Goal: Task Accomplishment & Management: Manage account settings

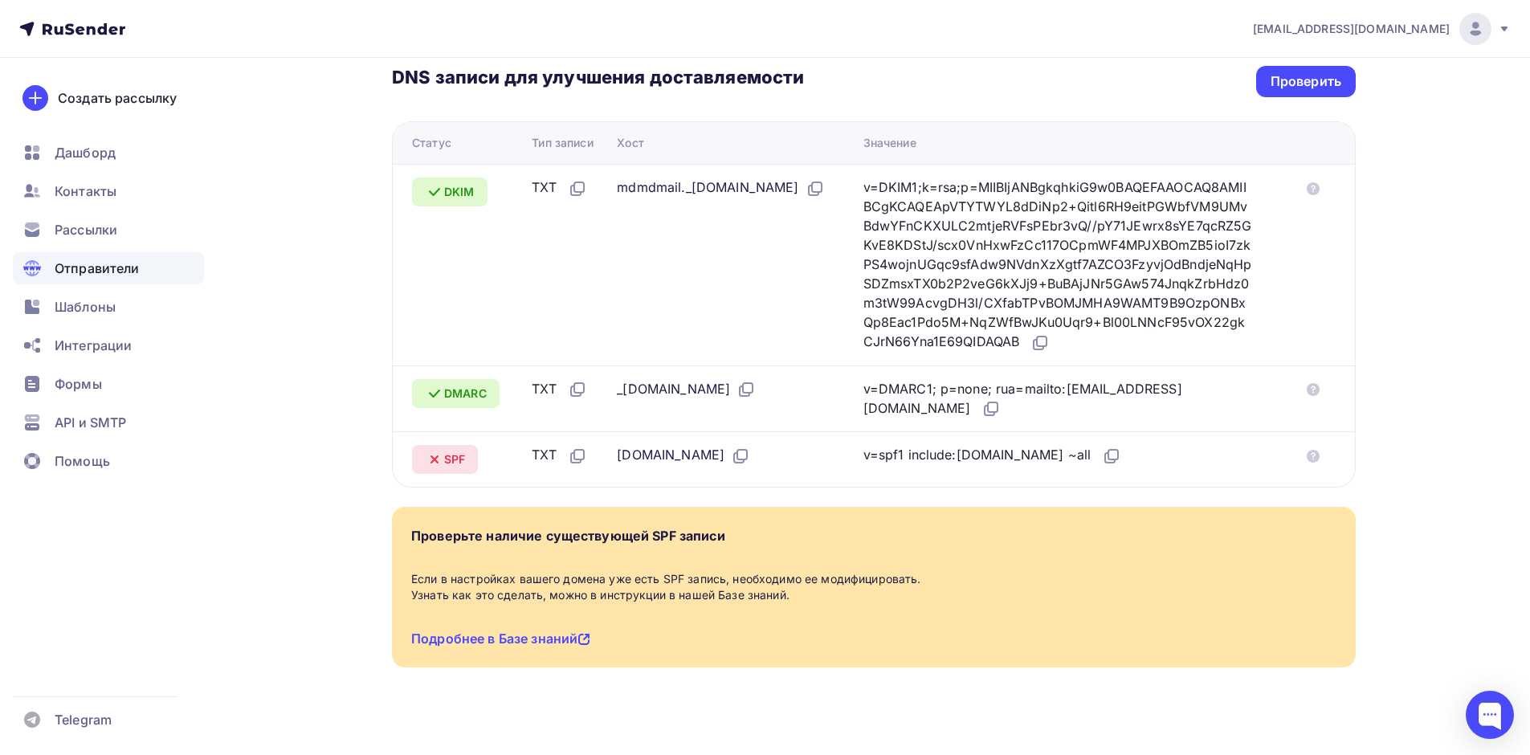
scroll to position [374, 0]
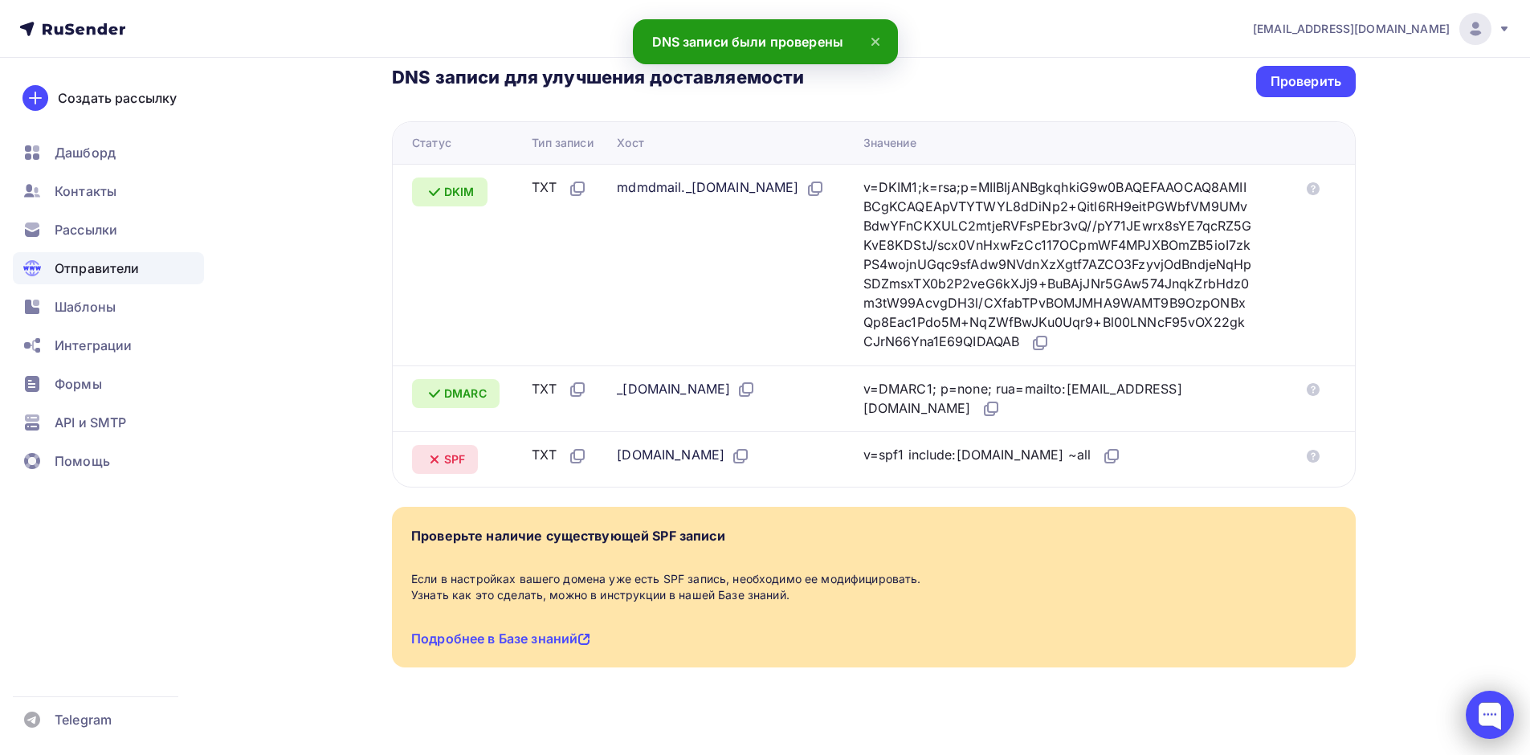
click at [1498, 721] on div at bounding box center [1490, 715] width 48 height 48
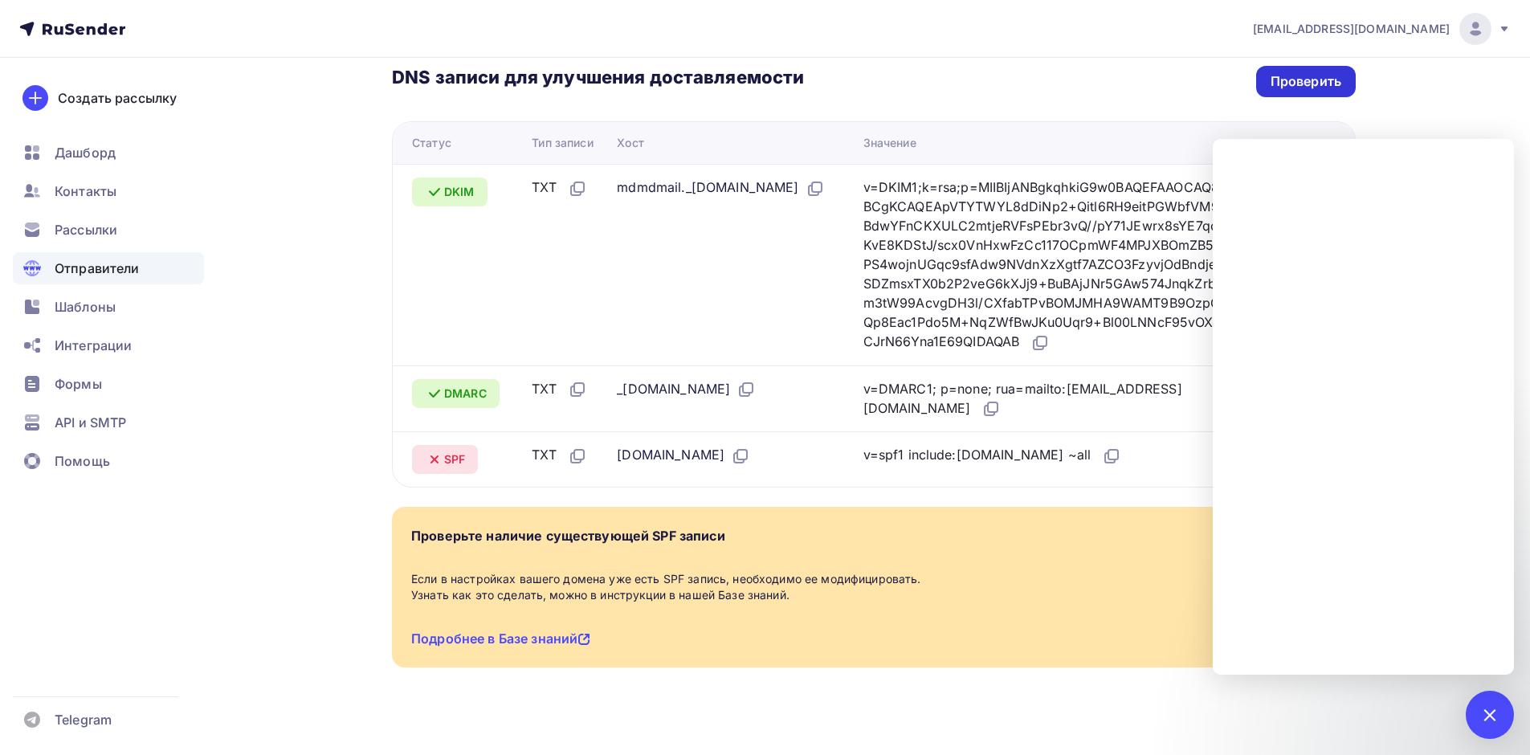
click at [1273, 72] on div "Проверить" at bounding box center [1306, 81] width 71 height 18
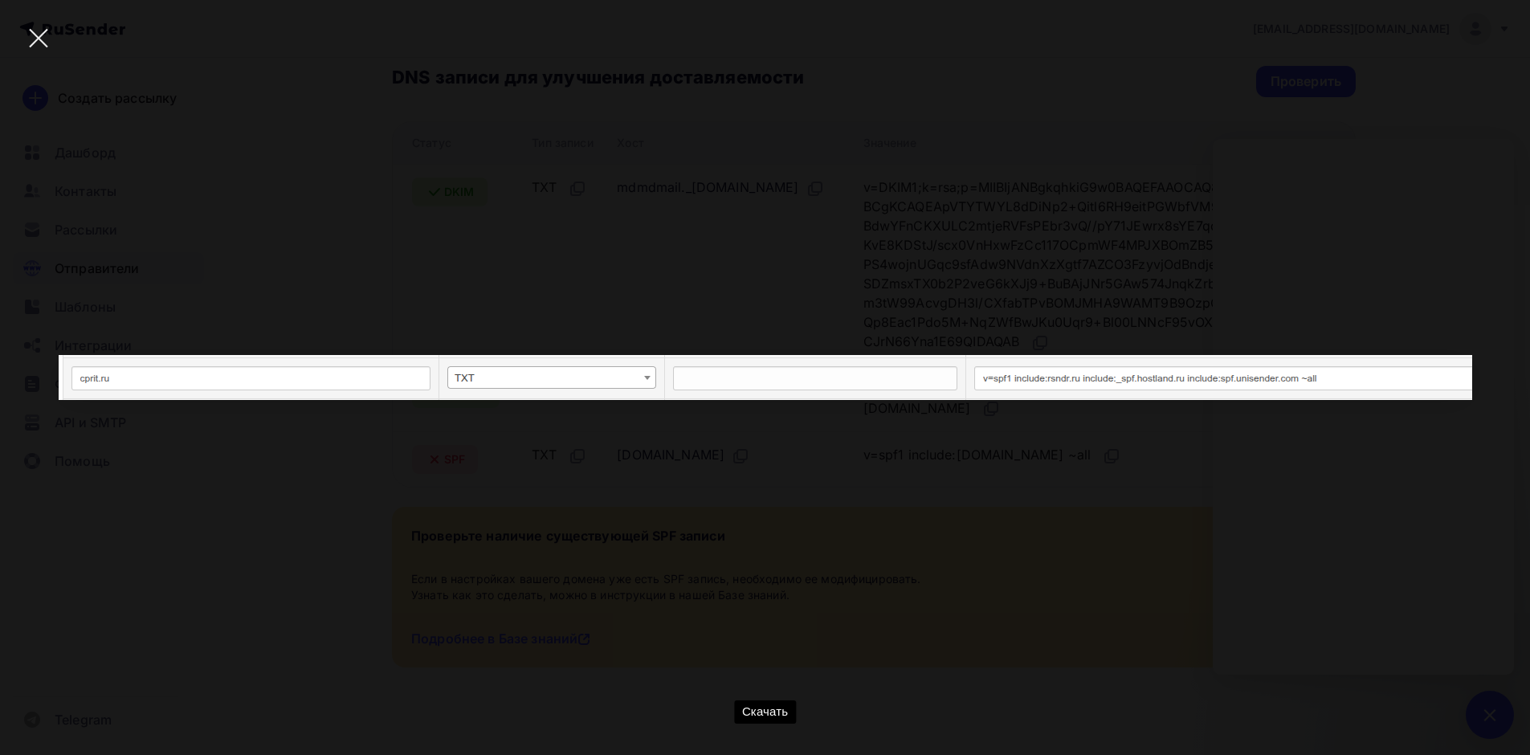
click at [36, 26] on div at bounding box center [38, 38] width 56 height 56
click at [39, 43] on div at bounding box center [38, 38] width 56 height 56
click at [972, 447] on div "Скачать" at bounding box center [765, 377] width 1482 height 707
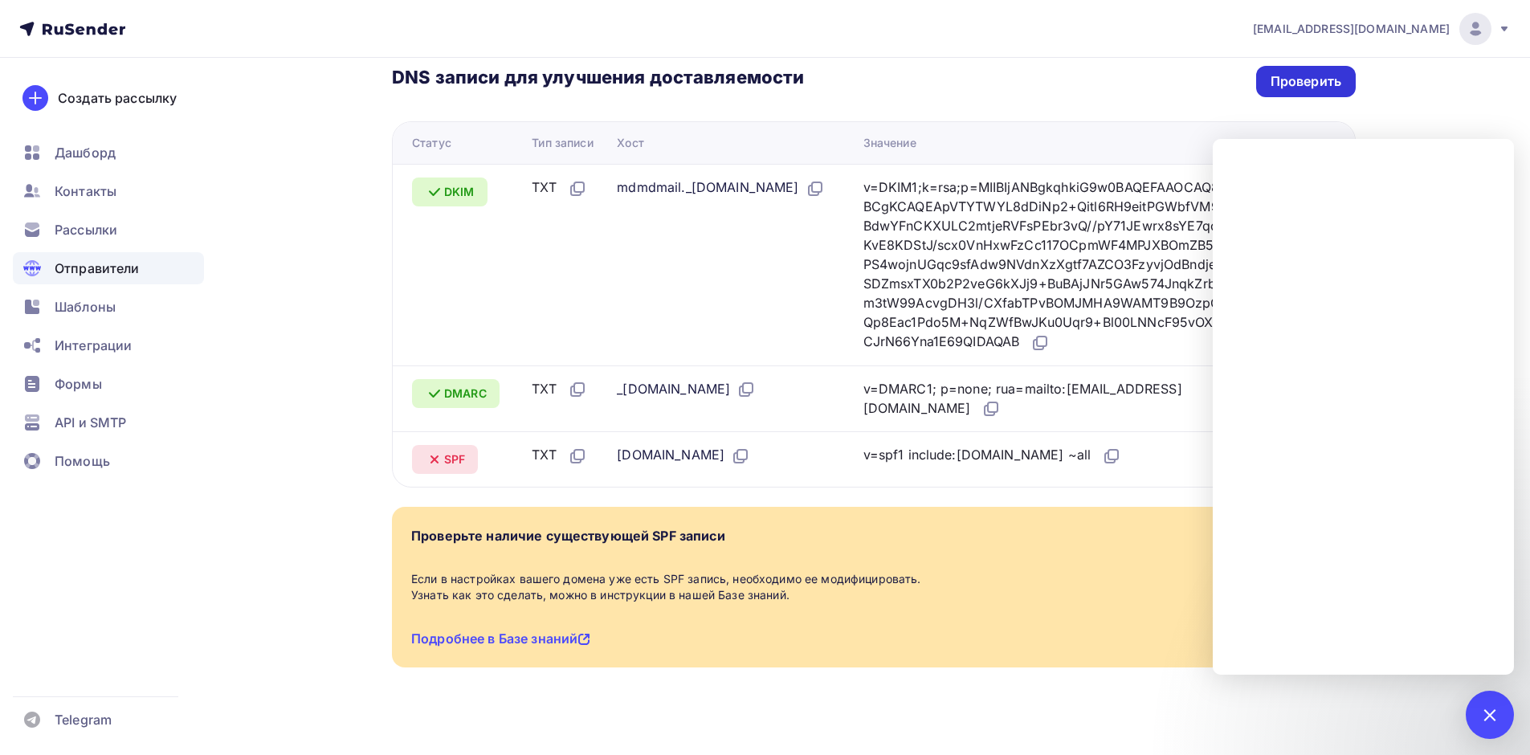
click at [1322, 72] on div "Проверить" at bounding box center [1306, 81] width 71 height 18
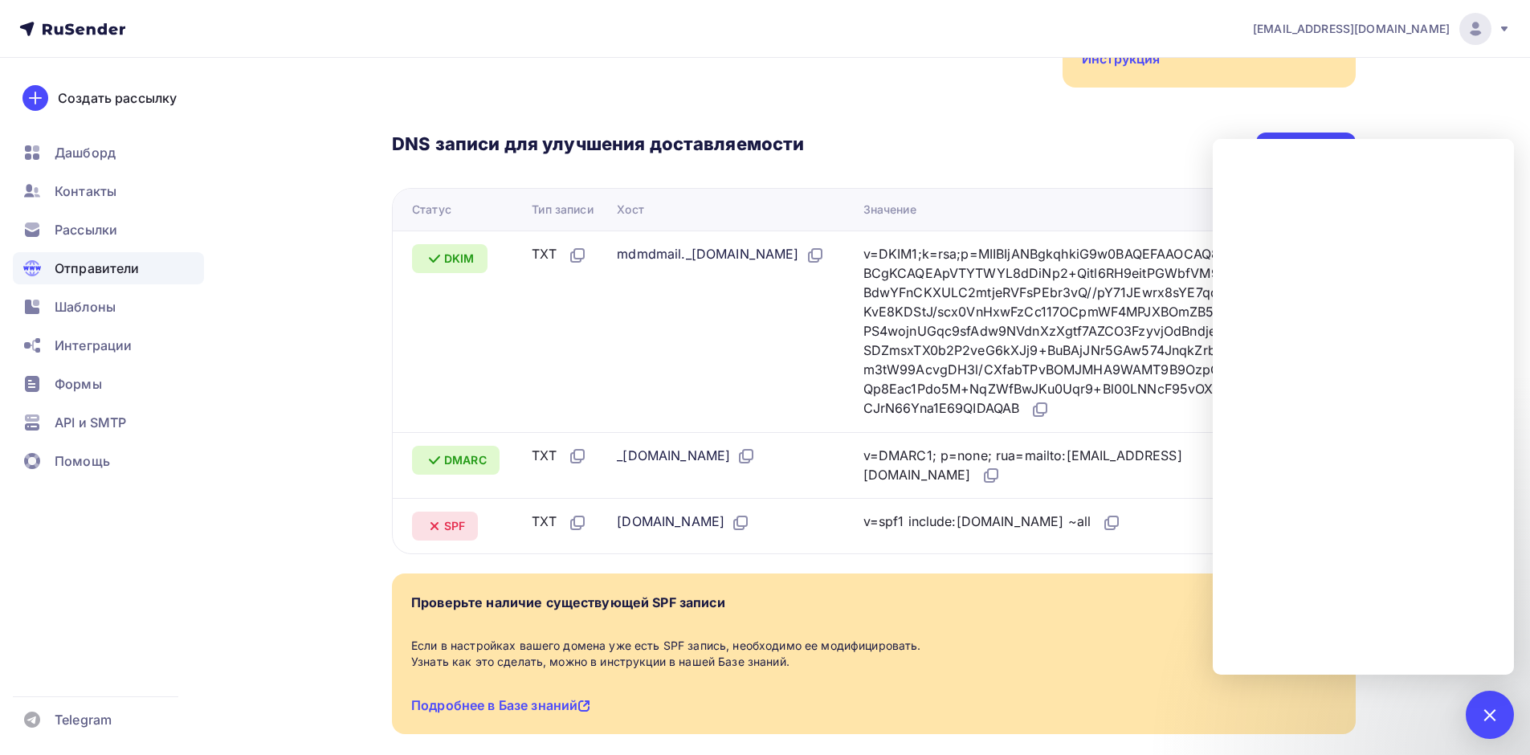
scroll to position [278, 0]
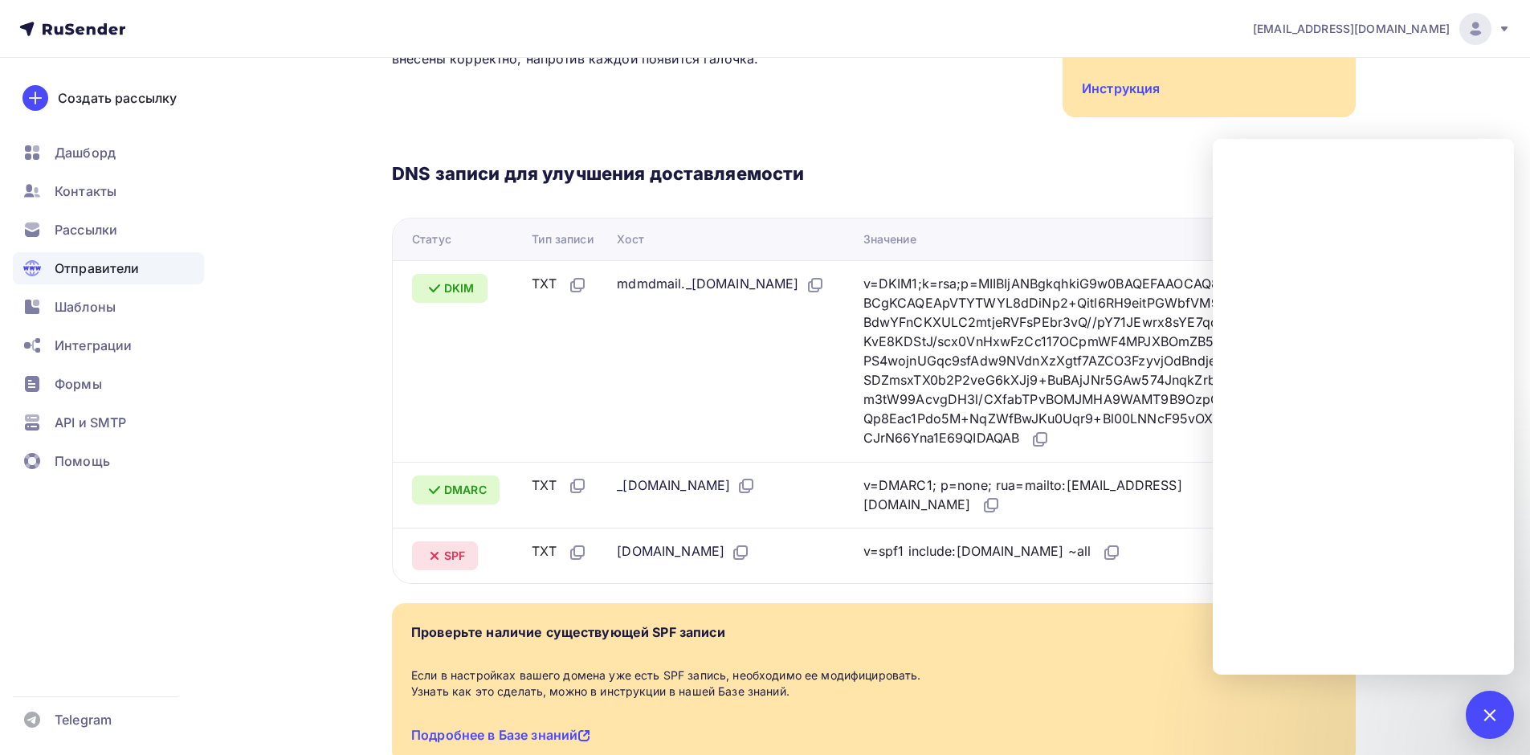
click at [1104, 162] on div "DNS записи для улучшения доставляемости Проверить" at bounding box center [874, 177] width 964 height 31
click at [1498, 709] on div at bounding box center [1490, 715] width 48 height 48
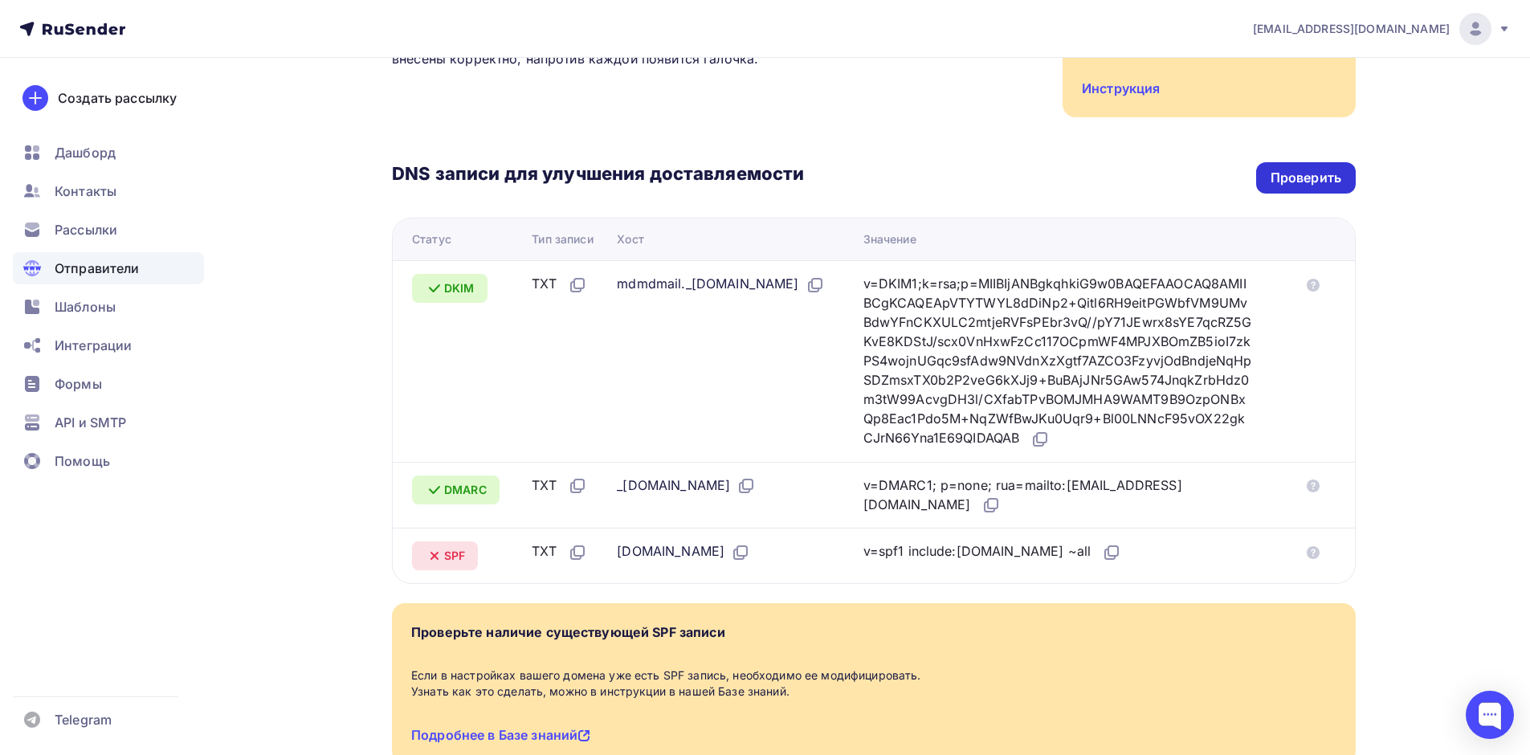
click at [1283, 169] on div "Проверить" at bounding box center [1306, 178] width 71 height 18
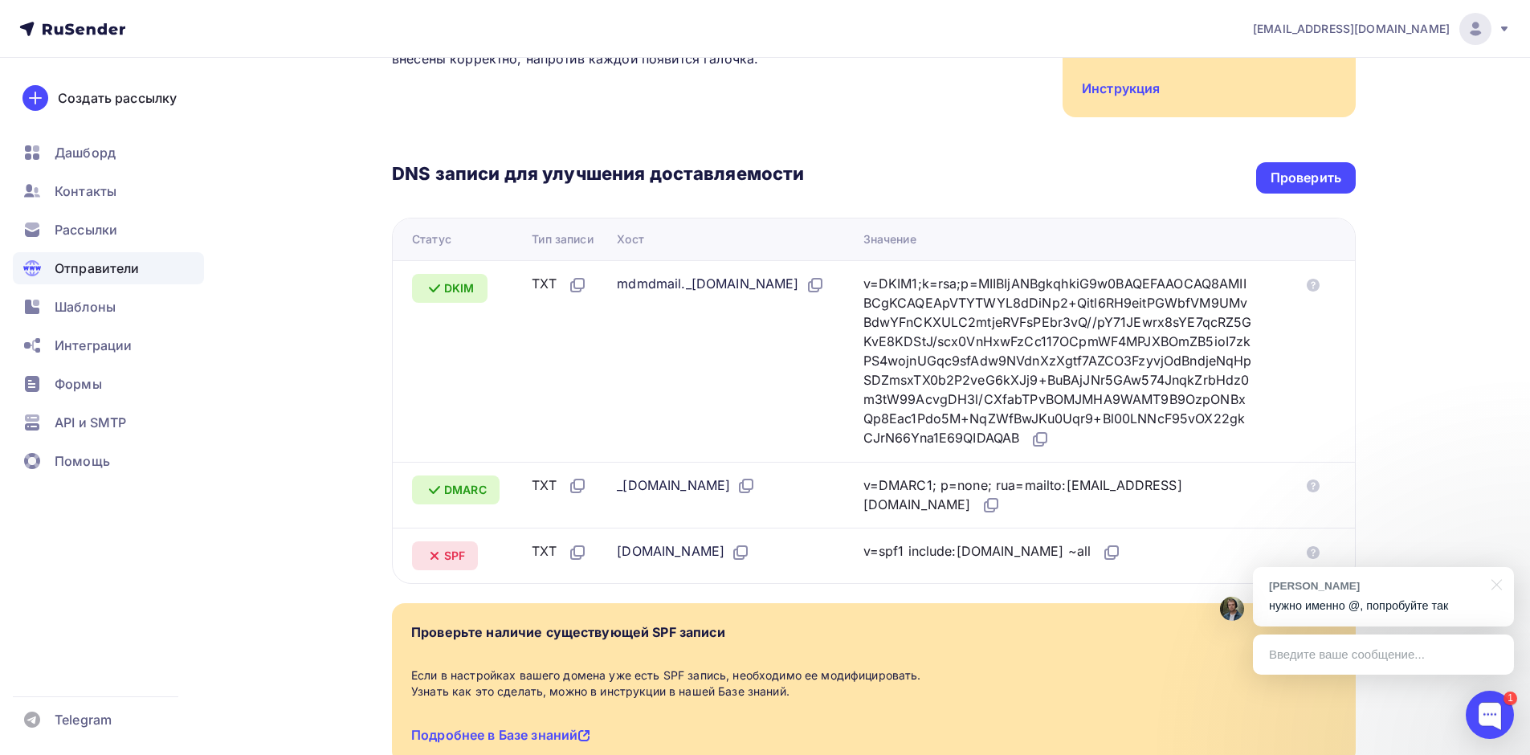
click at [1350, 606] on p "нужно именно @, попробуйте так" at bounding box center [1383, 606] width 229 height 17
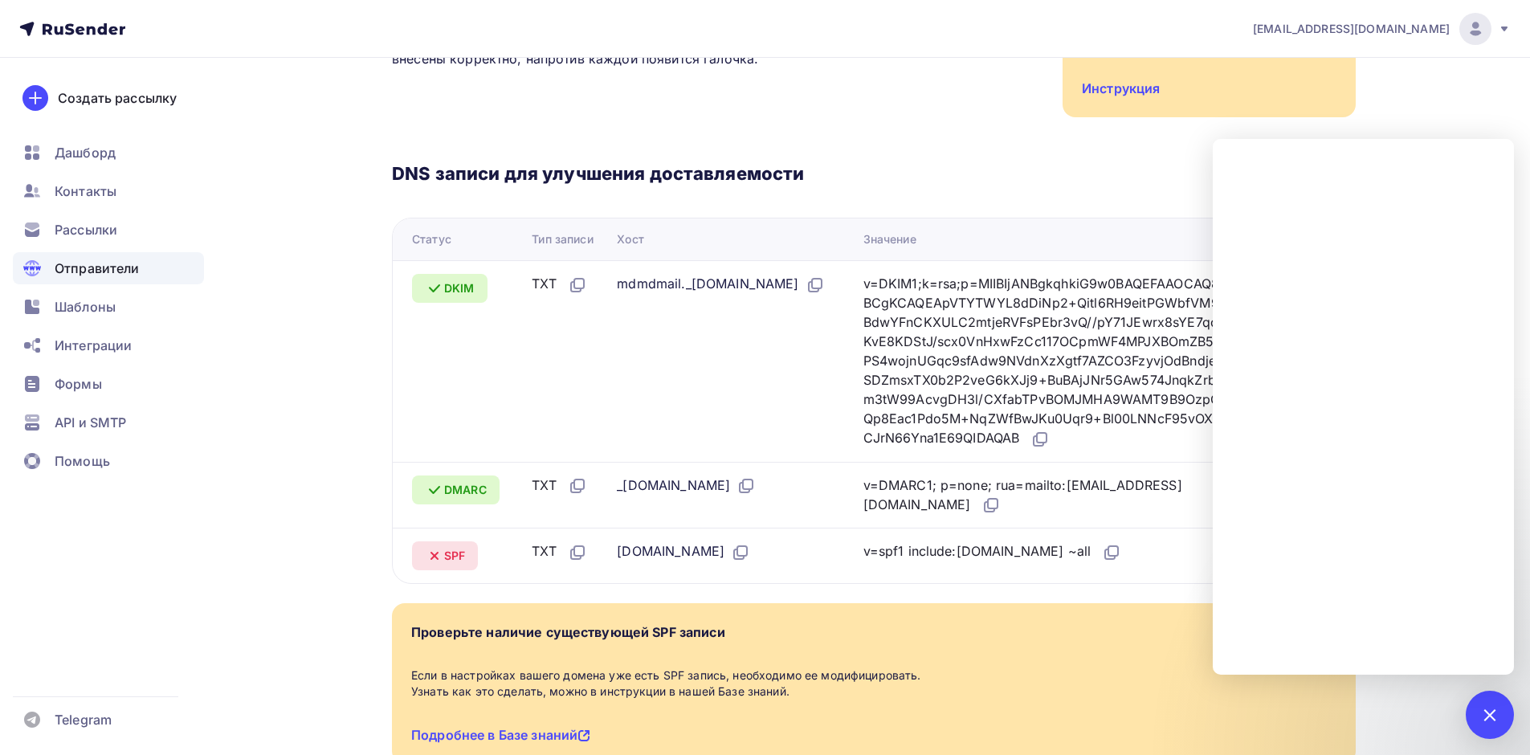
click at [662, 372] on td "mdmdmail._[DOMAIN_NAME]" at bounding box center [734, 361] width 246 height 202
click at [1076, 162] on div "DNS записи для улучшения доставляемости Проверить" at bounding box center [874, 177] width 964 height 31
click at [1507, 721] on div "1" at bounding box center [1490, 715] width 48 height 48
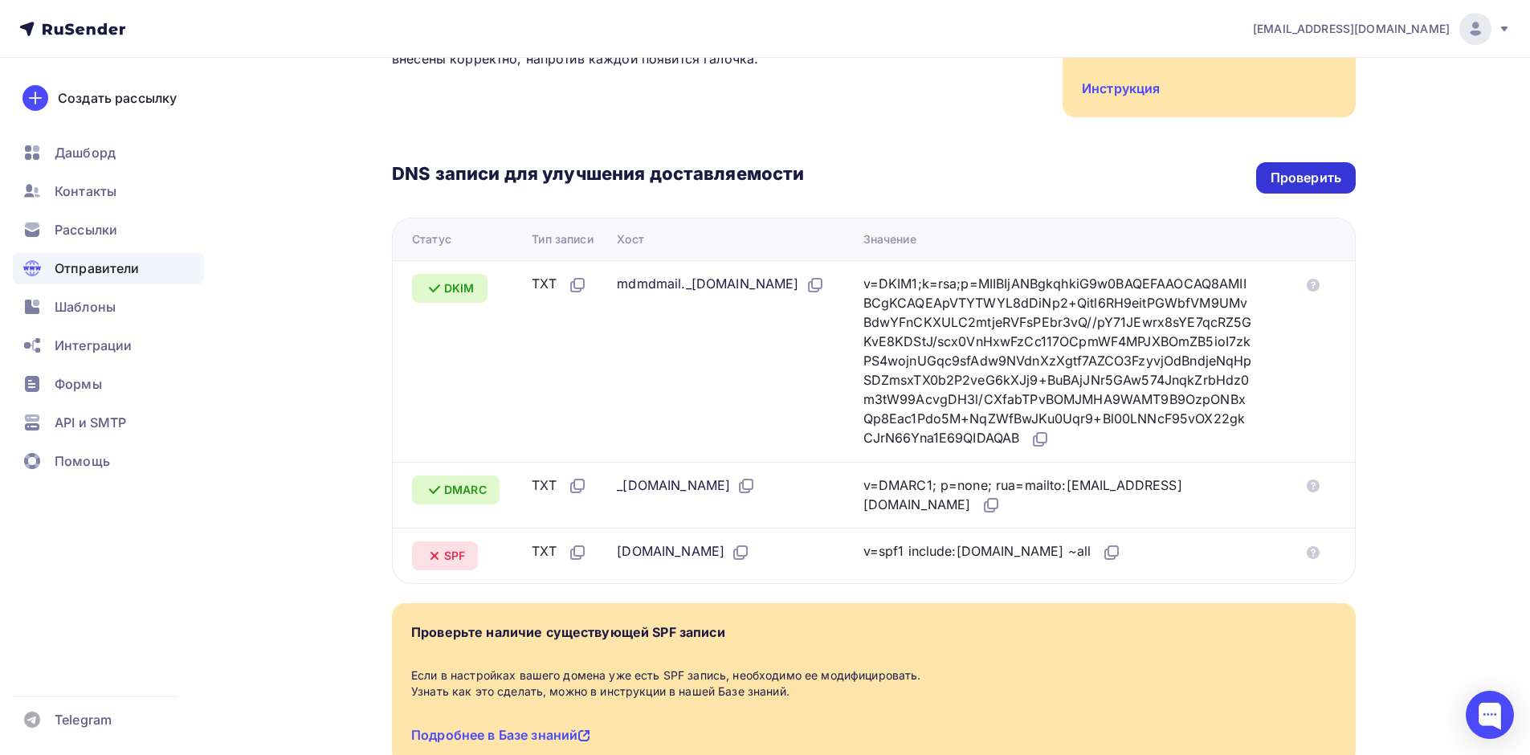
click at [1308, 169] on div "Проверить" at bounding box center [1306, 178] width 71 height 18
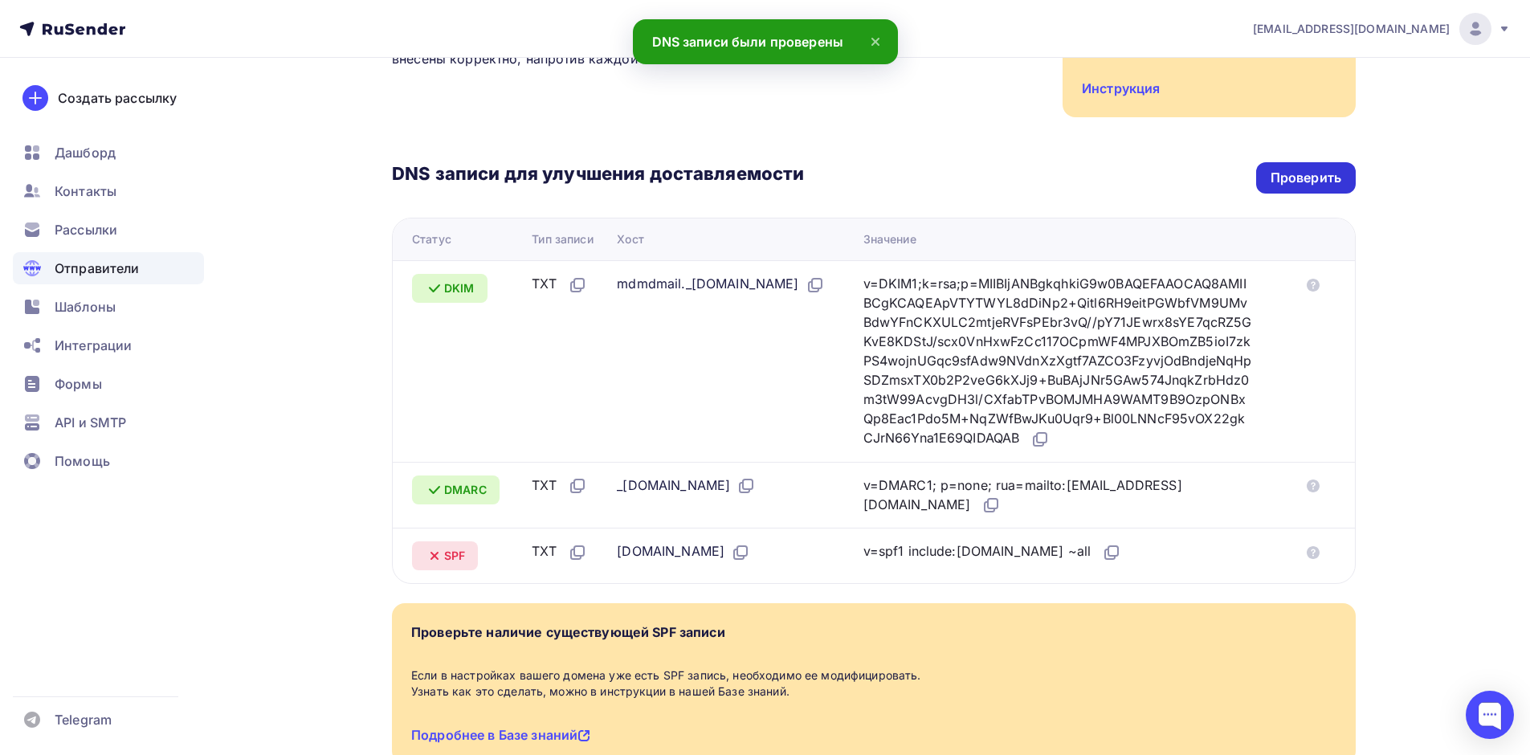
click at [1309, 169] on div "Проверить" at bounding box center [1306, 178] width 71 height 18
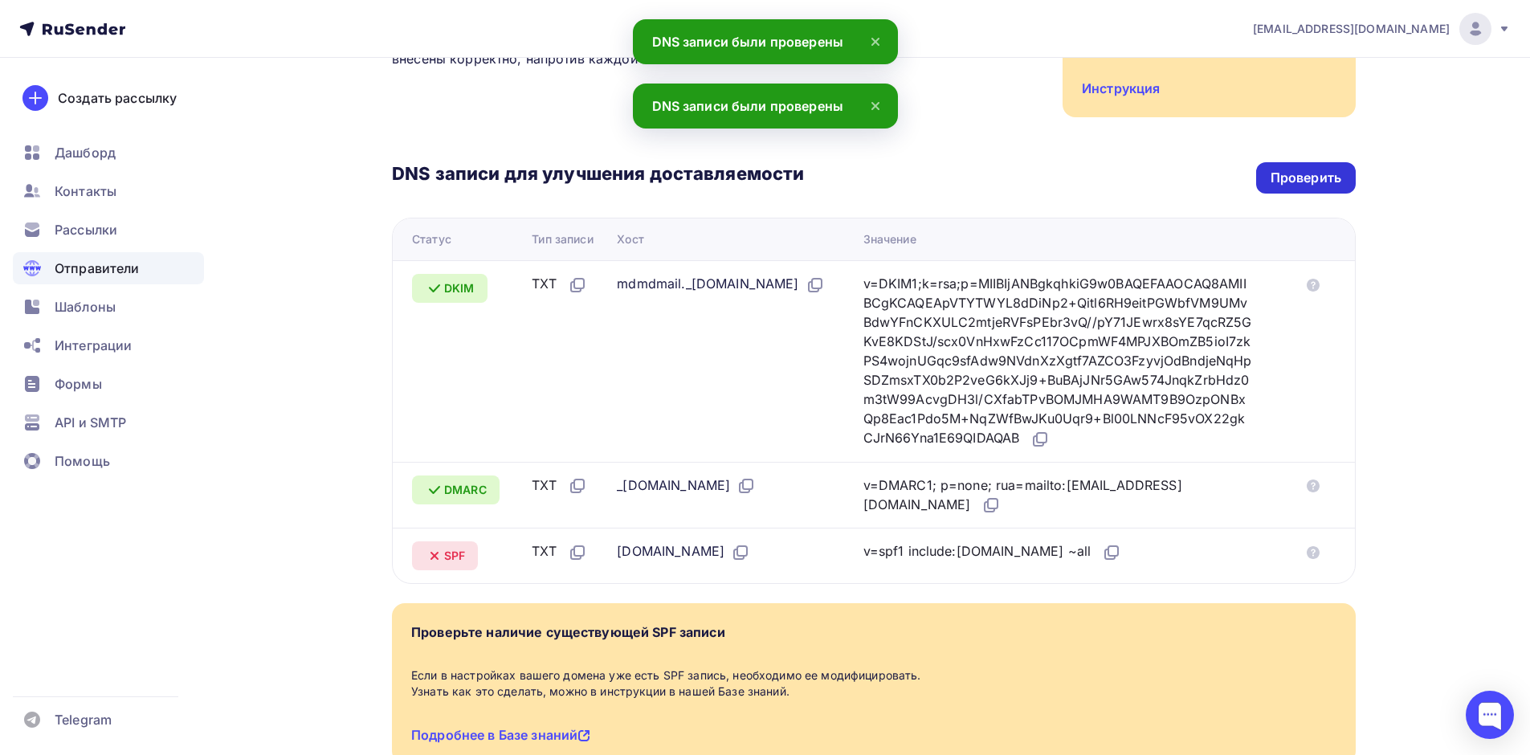
click at [1307, 169] on div "Проверить" at bounding box center [1306, 178] width 71 height 18
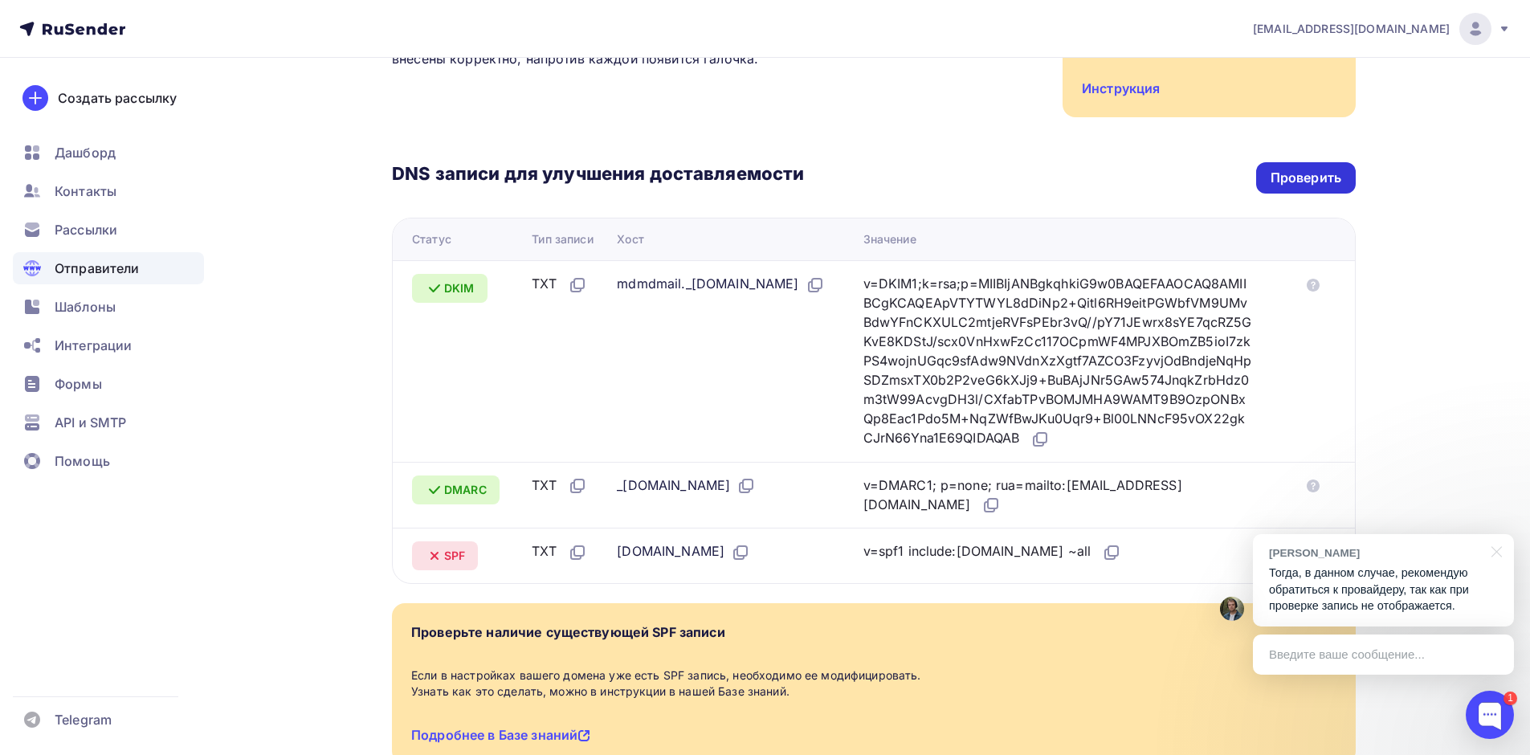
click at [1300, 174] on div "Проверить" at bounding box center [1307, 177] width 100 height 31
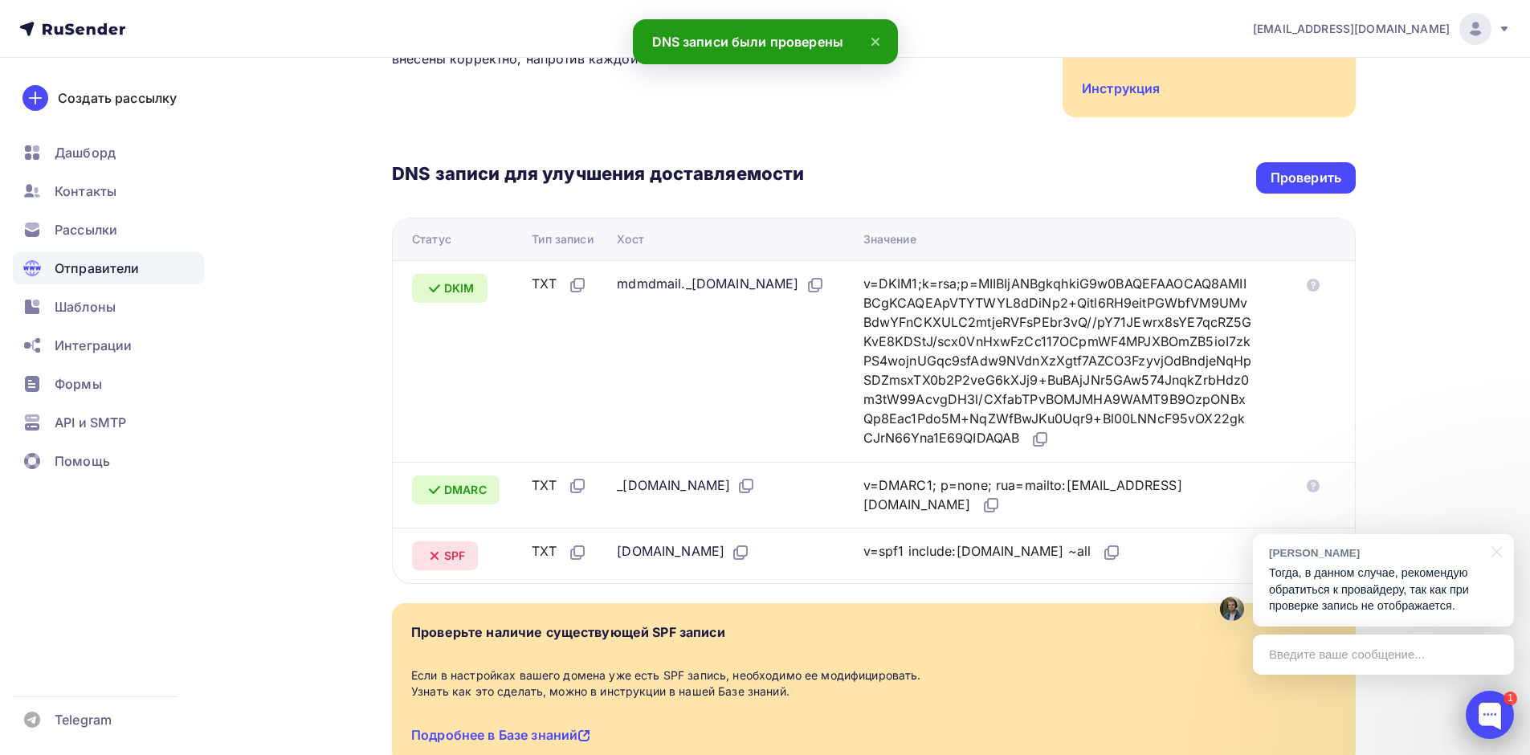
click at [1484, 717] on div at bounding box center [1490, 715] width 48 height 48
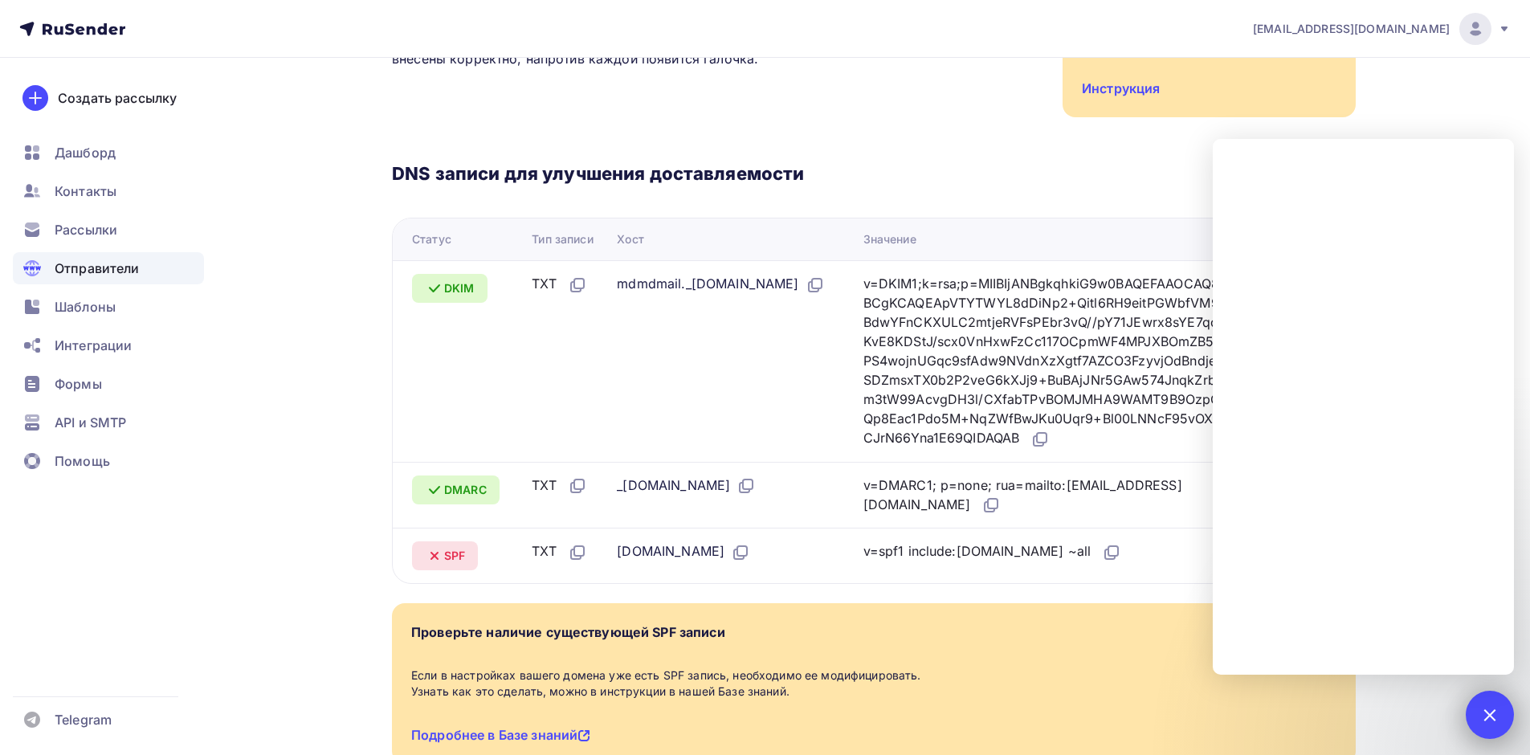
click at [1496, 715] on div at bounding box center [1490, 715] width 22 height 22
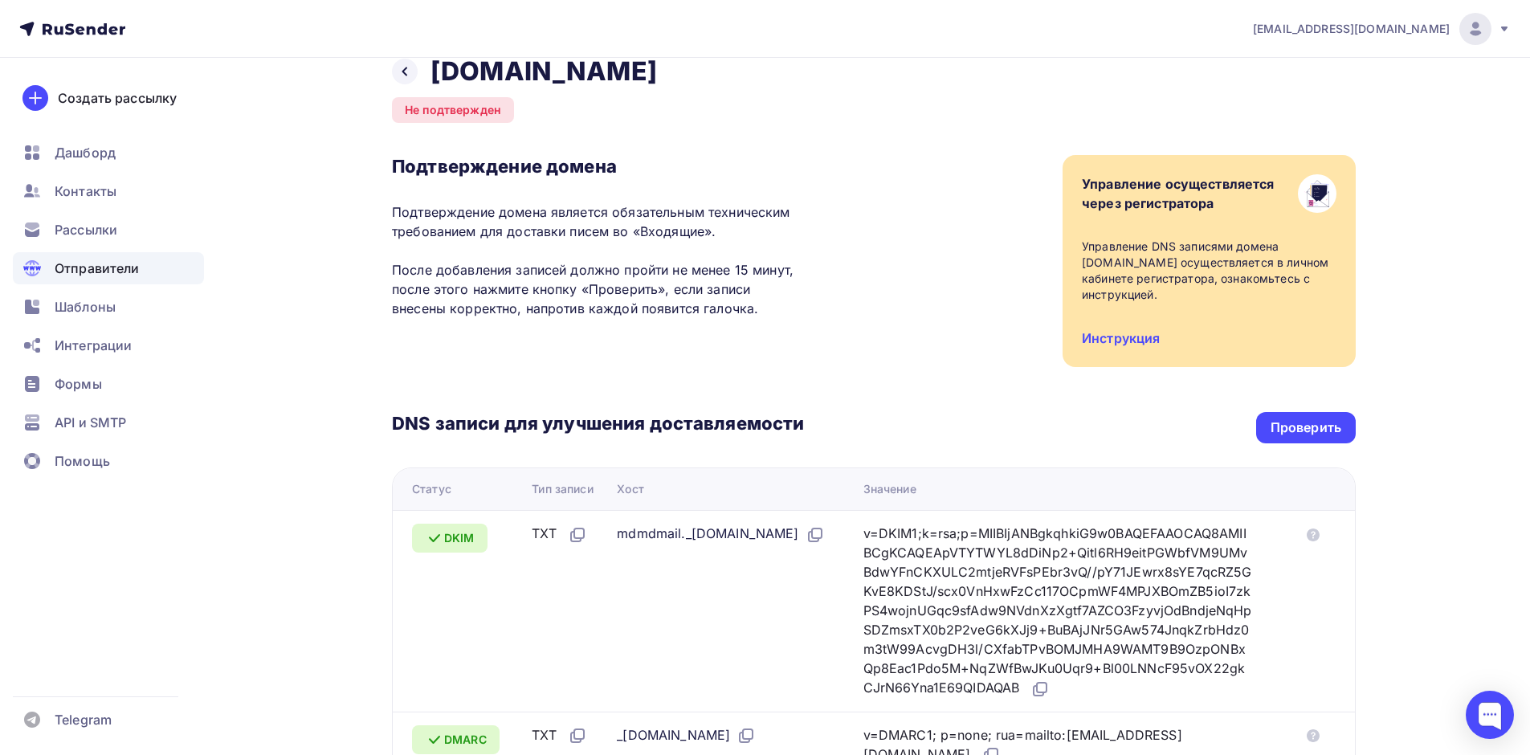
scroll to position [0, 0]
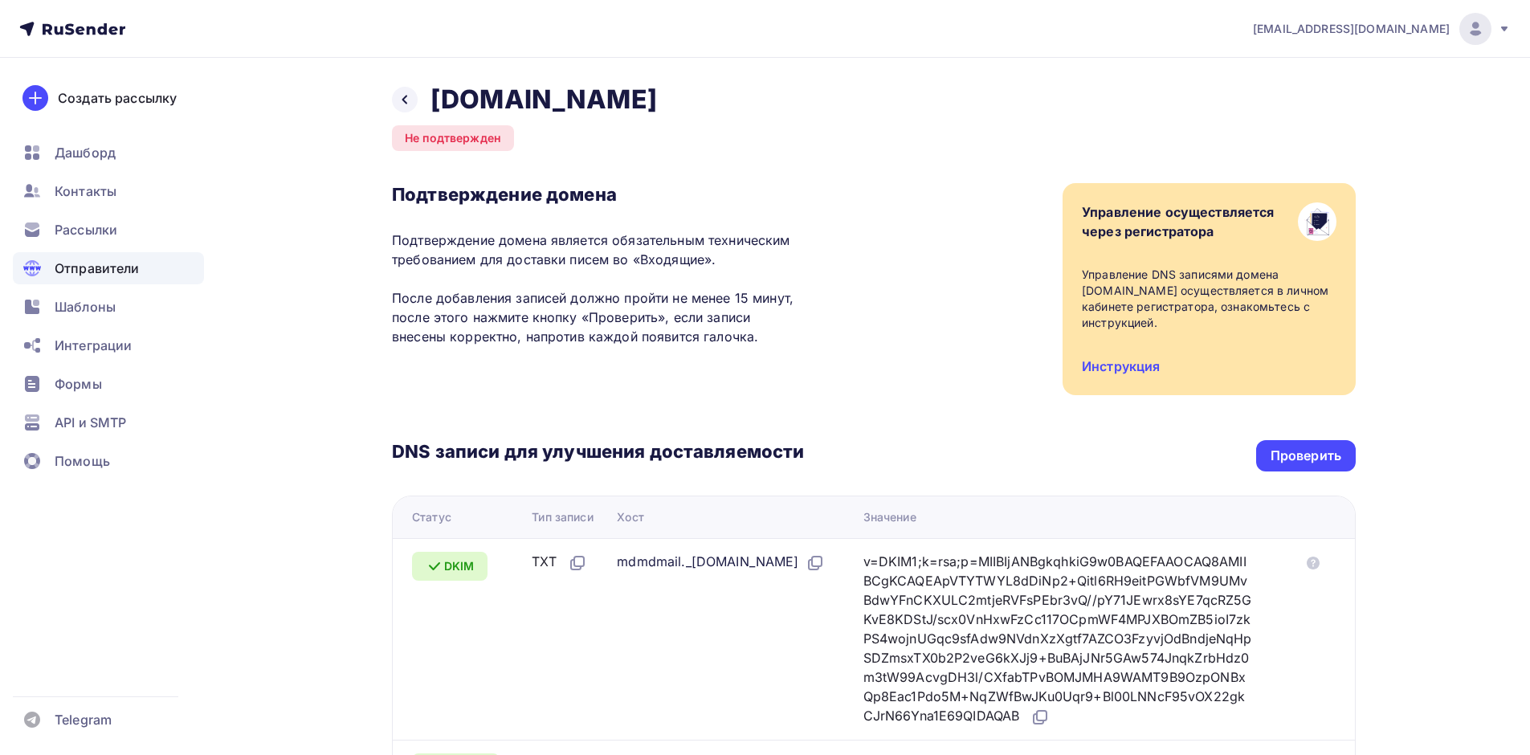
scroll to position [374, 0]
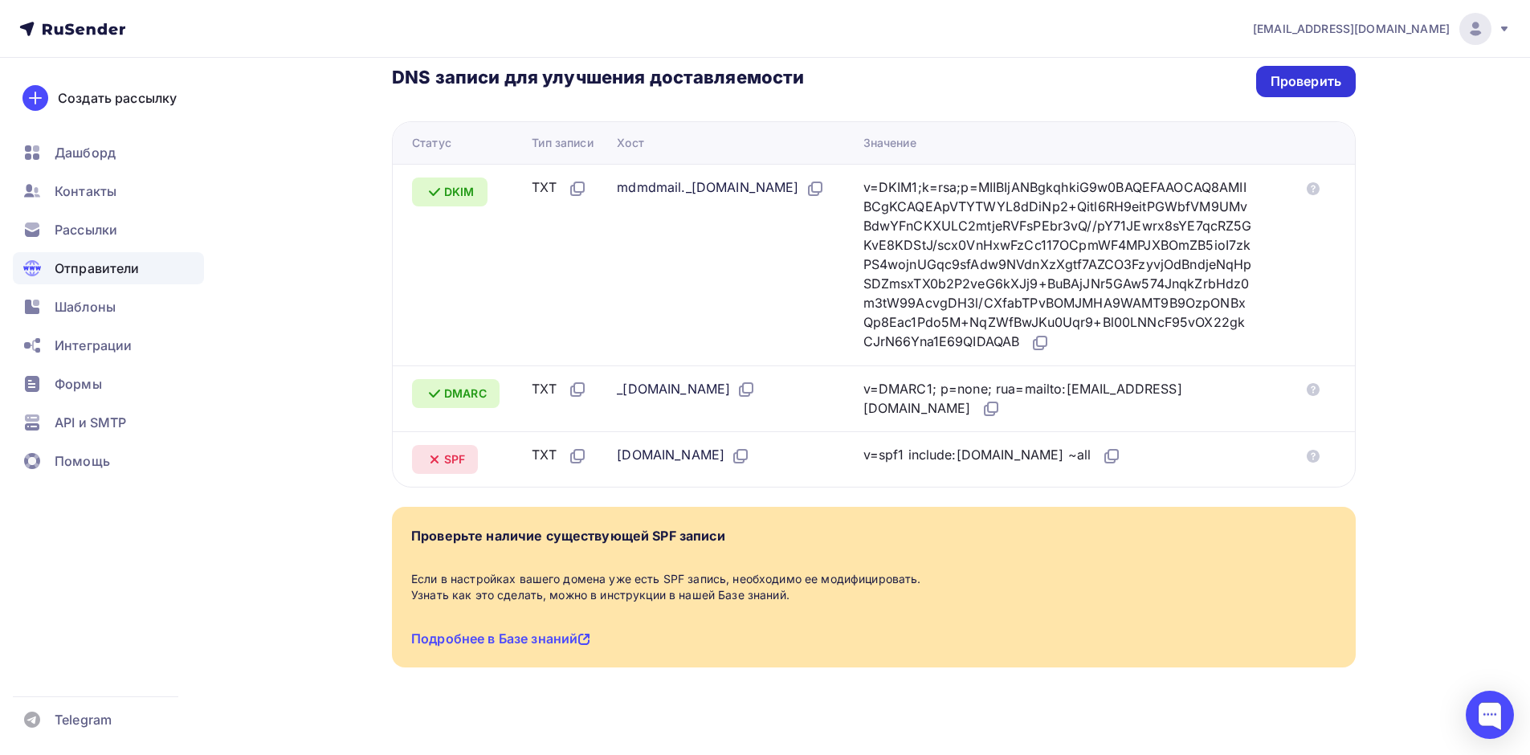
click at [1309, 72] on div "Проверить" at bounding box center [1306, 81] width 71 height 18
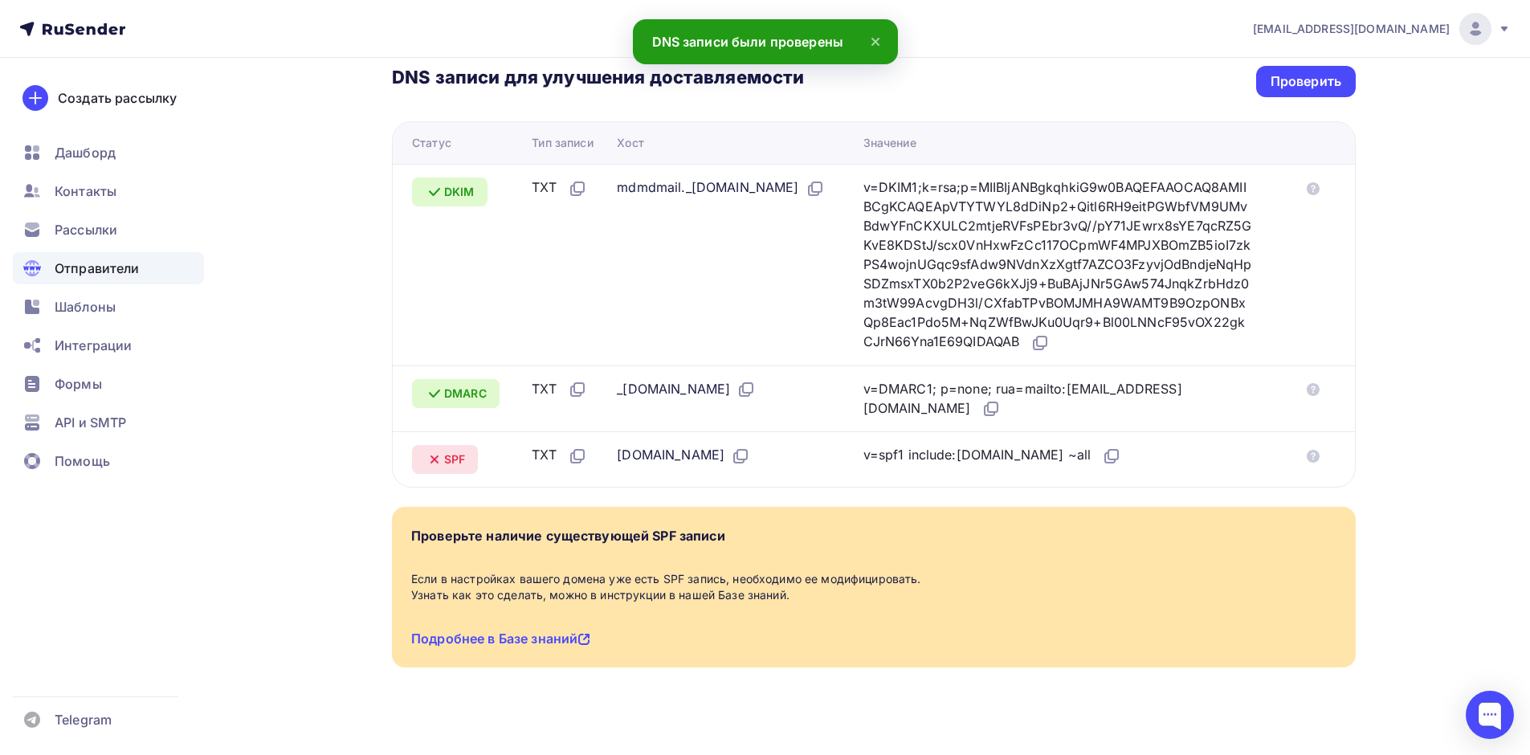
drag, startPoint x: 916, startPoint y: 443, endPoint x: 1011, endPoint y: 442, distance: 94.8
click at [1011, 445] on div "v=spf1 include:[DOMAIN_NAME] ~all" at bounding box center [993, 455] width 259 height 21
copy div "include:[DOMAIN_NAME]"
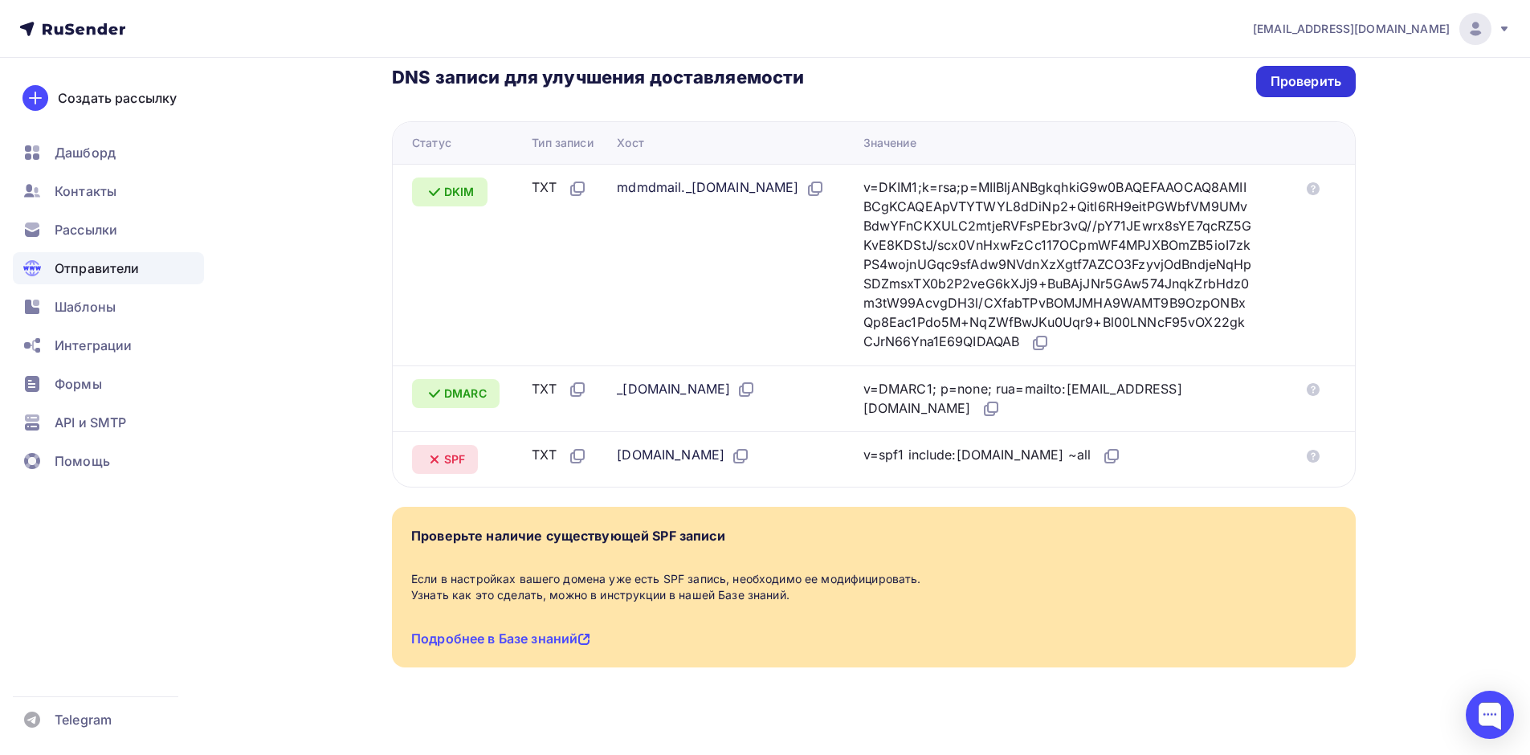
click at [1299, 72] on div "Проверить" at bounding box center [1306, 81] width 71 height 18
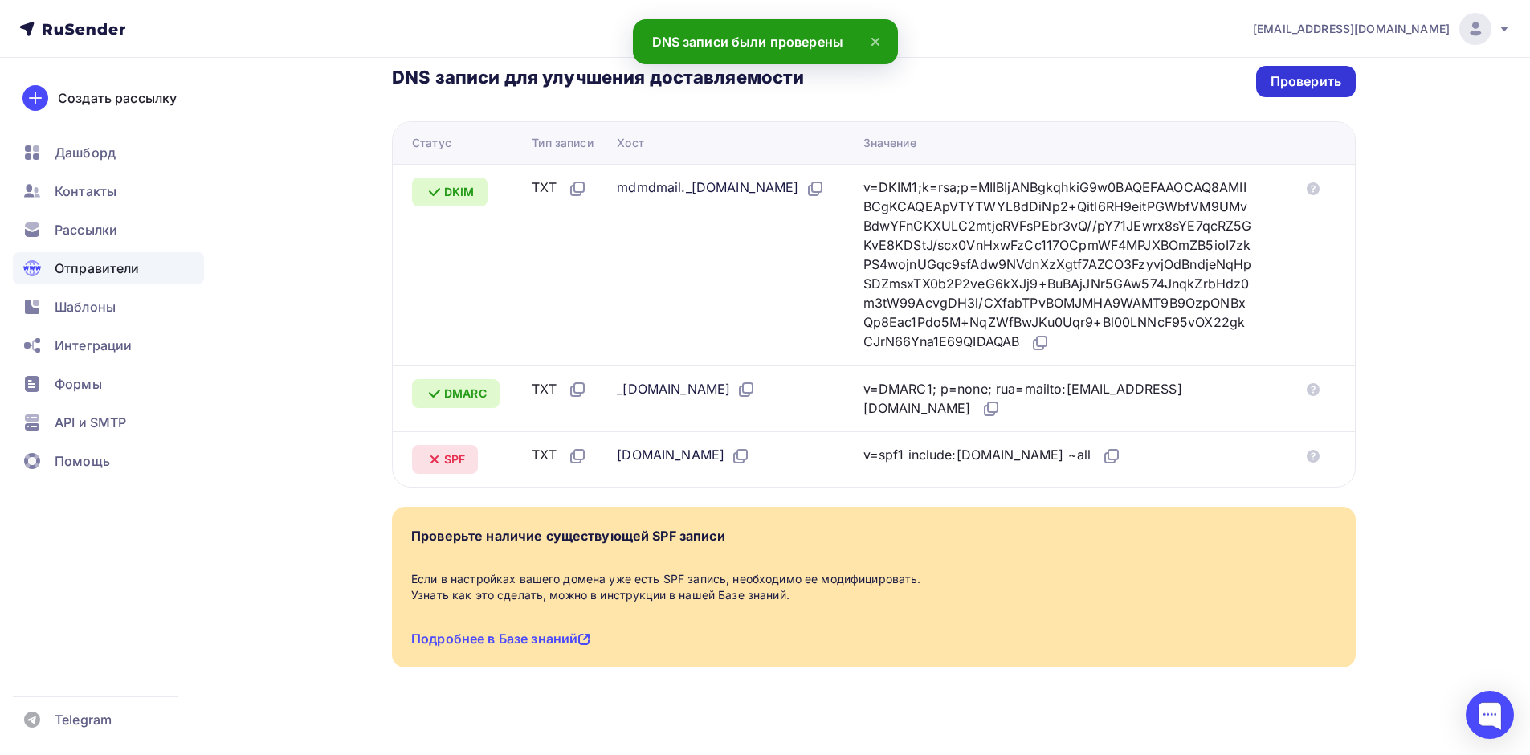
click at [1299, 72] on div "Проверить" at bounding box center [1306, 81] width 71 height 18
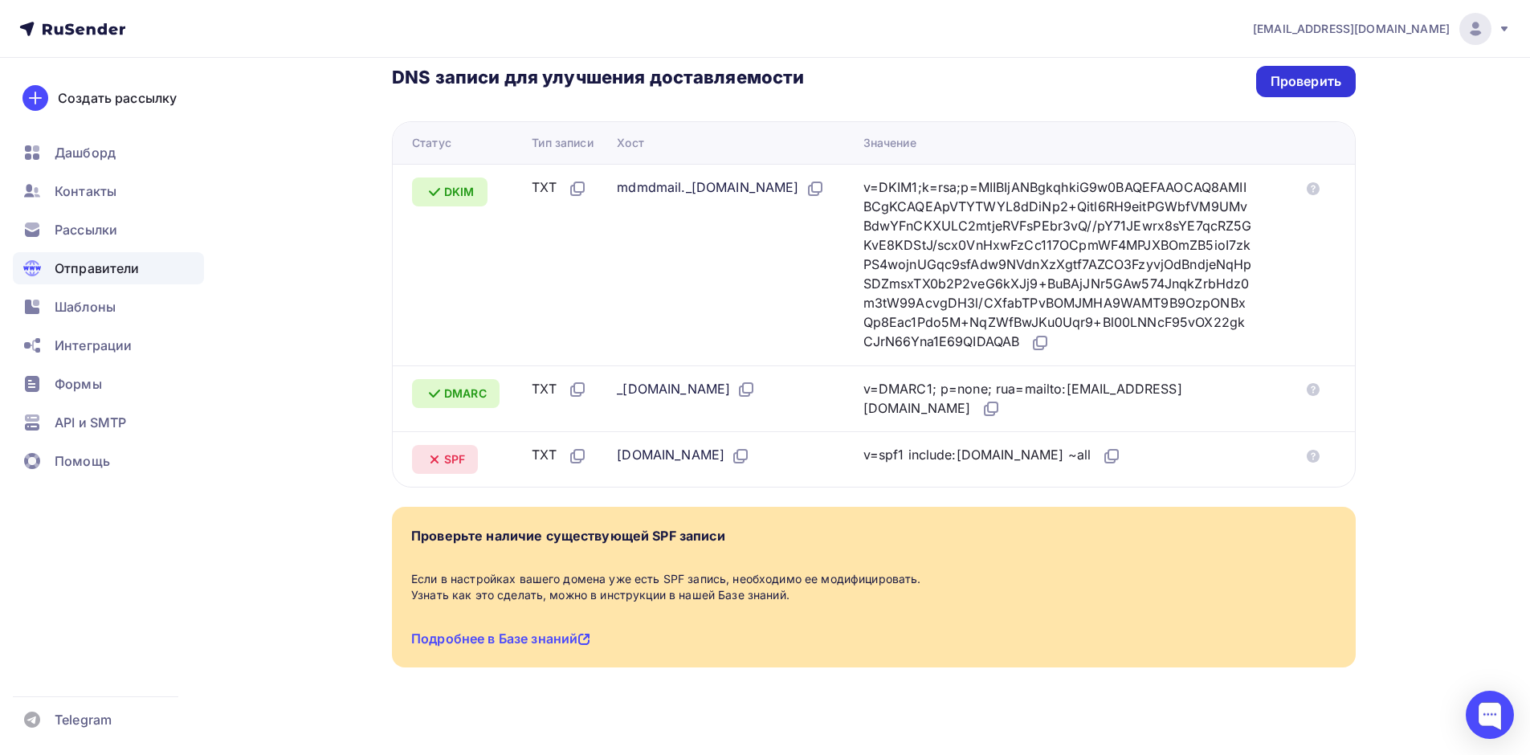
click at [1291, 72] on div "Проверить" at bounding box center [1306, 81] width 71 height 18
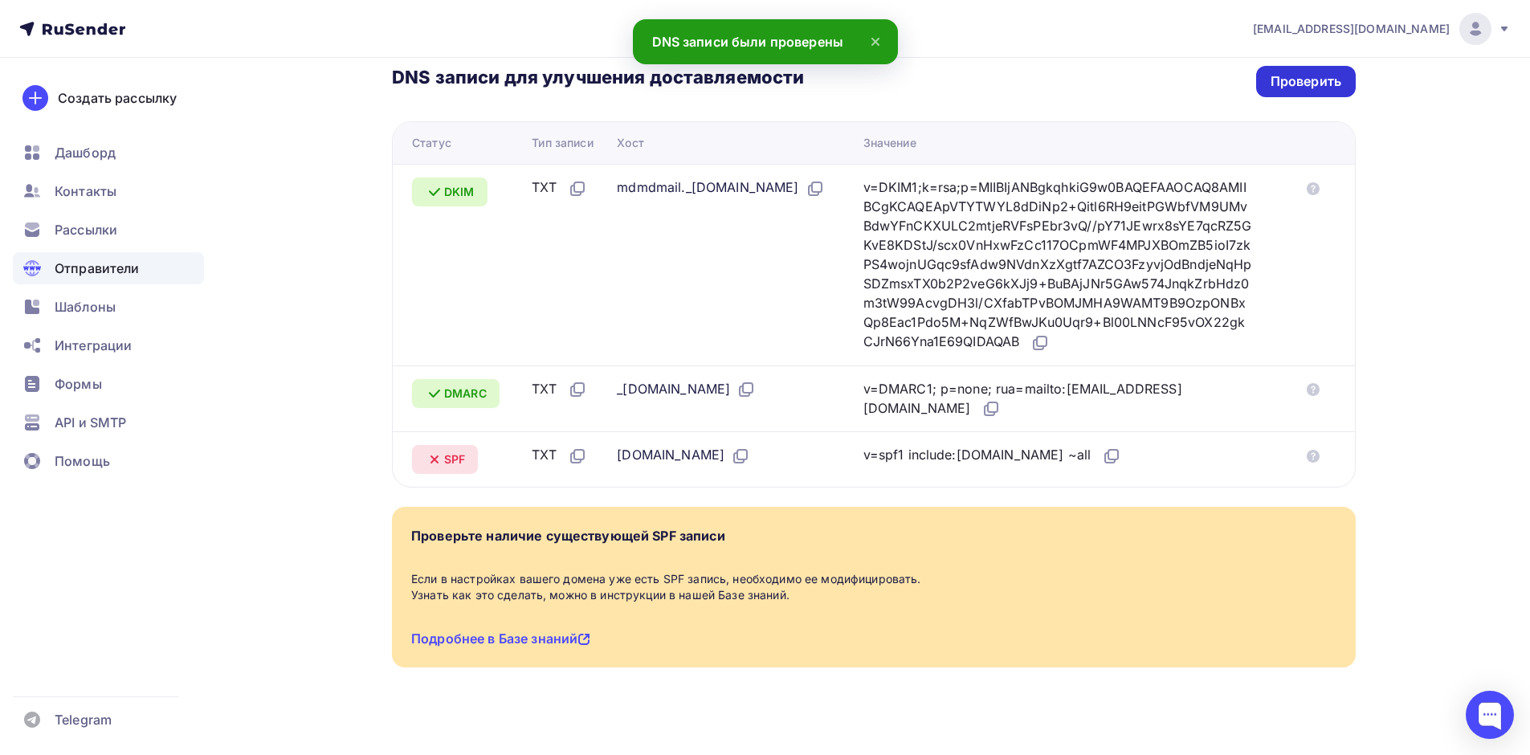
click at [1291, 72] on div "Проверить" at bounding box center [1306, 81] width 71 height 18
